Goal: Transaction & Acquisition: Download file/media

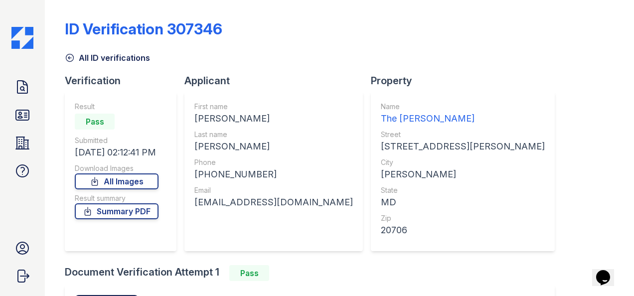
scroll to position [136, 0]
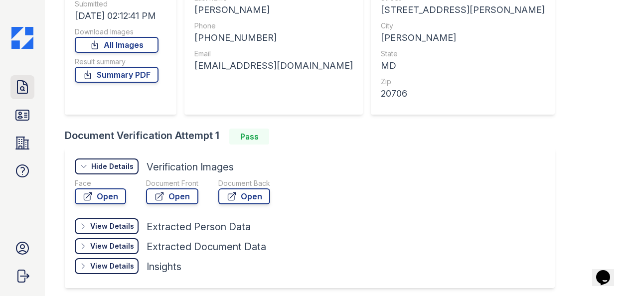
click at [28, 95] on icon at bounding box center [22, 87] width 16 height 16
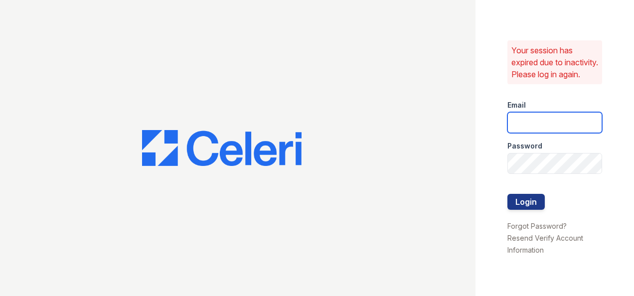
type input "ryenh@livebe.com"
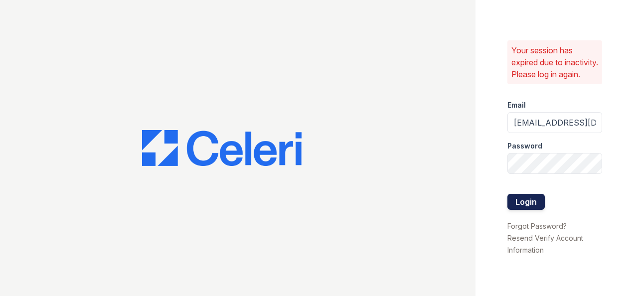
click at [522, 201] on button "Login" at bounding box center [525, 202] width 37 height 16
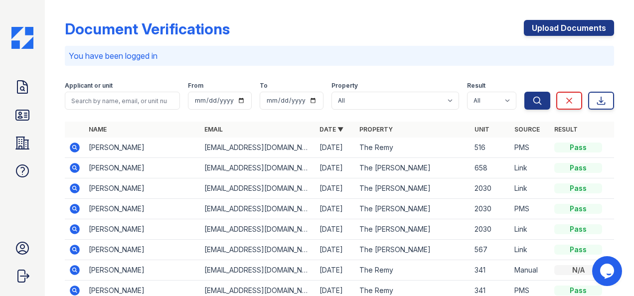
click at [36, 133] on div "Doc Verifications ID Verifications Properties FAQ [PERSON_NAME] LiveBe Communit…" at bounding box center [22, 148] width 45 height 296
click at [31, 119] on link "ID Verifications" at bounding box center [22, 115] width 24 height 24
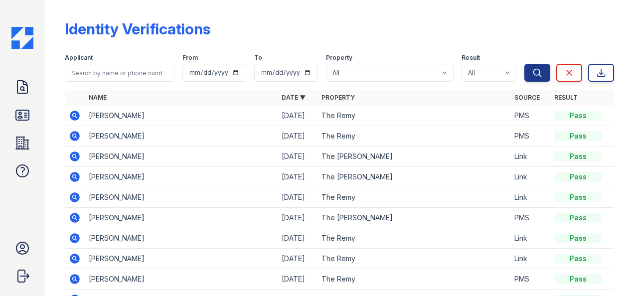
click at [18, 71] on div "Doc Verifications ID Verifications Properties FAQ [PERSON_NAME] LiveBe Communit…" at bounding box center [22, 148] width 45 height 296
click at [23, 80] on icon at bounding box center [22, 87] width 16 height 16
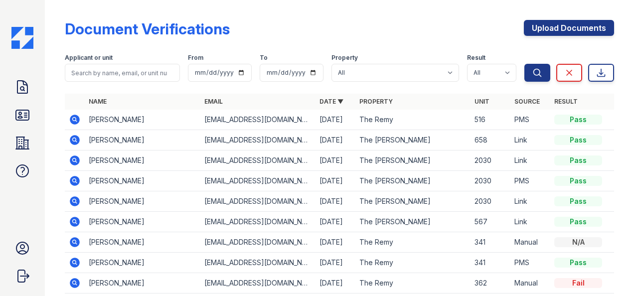
click at [74, 121] on icon at bounding box center [75, 120] width 12 height 12
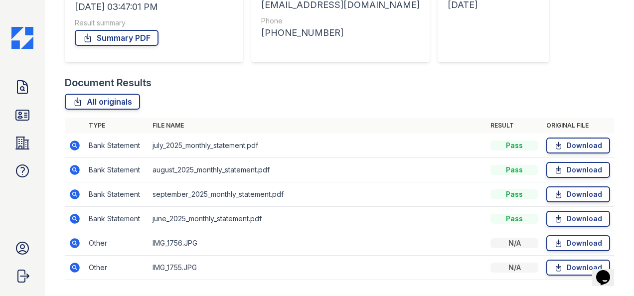
scroll to position [196, 0]
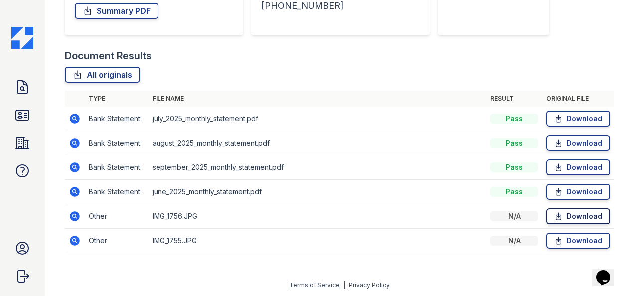
click at [565, 215] on link "Download" at bounding box center [578, 216] width 64 height 16
click at [566, 25] on div "Document Verification 197157 All document verifications Verification Result Pas…" at bounding box center [339, 35] width 549 height 455
click at [554, 212] on icon at bounding box center [558, 216] width 8 height 10
click at [559, 215] on link "Download" at bounding box center [578, 216] width 64 height 16
click at [276, 99] on th "File name" at bounding box center [317, 99] width 338 height 16
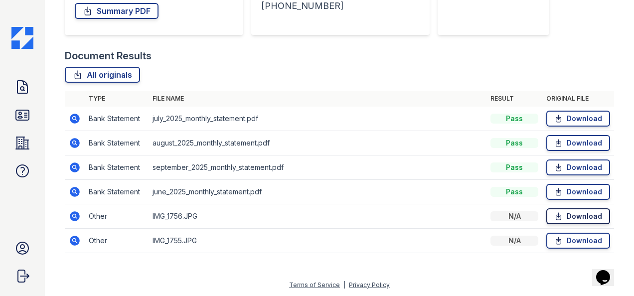
click at [558, 217] on link "Download" at bounding box center [578, 216] width 64 height 16
click at [554, 219] on icon at bounding box center [558, 216] width 8 height 10
